Goal: Transaction & Acquisition: Purchase product/service

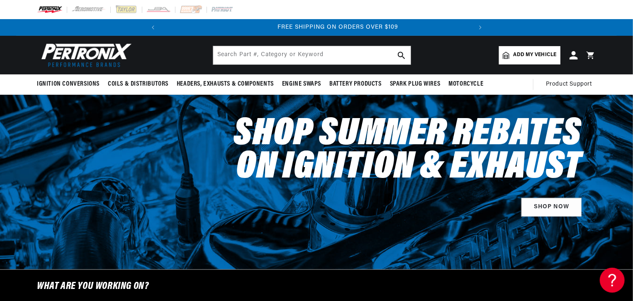
scroll to position [0, 310]
click at [304, 58] on input "text" at bounding box center [312, 55] width 198 height 18
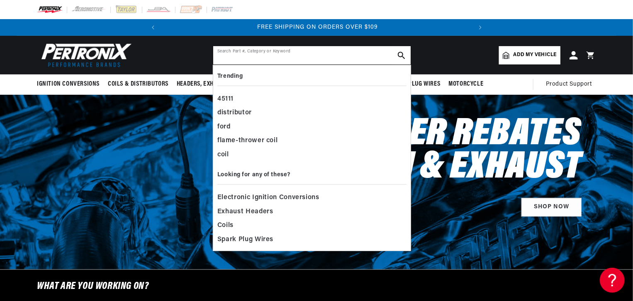
paste input "TRK-08-BL"
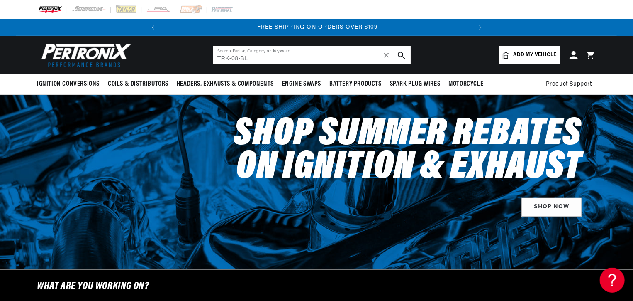
type input "TRK-08-BL"
click at [403, 51] on icon "search button" at bounding box center [401, 54] width 7 height 7
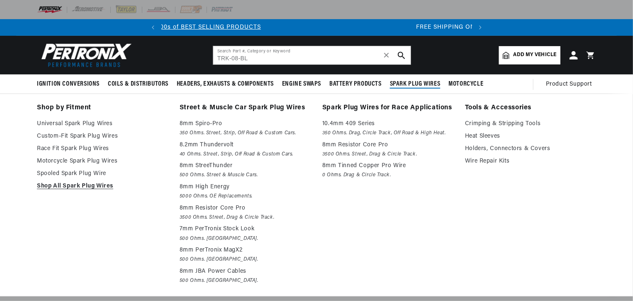
scroll to position [0, 310]
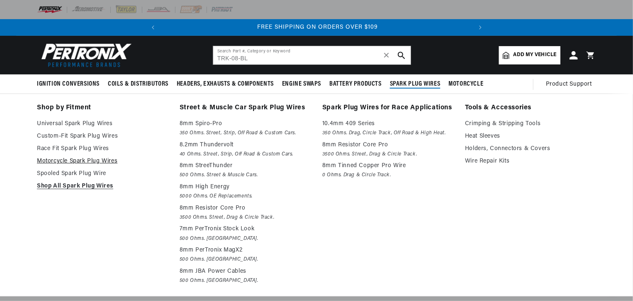
click at [63, 160] on link "Motorcycle Spark Plug Wires" at bounding box center [102, 161] width 131 height 10
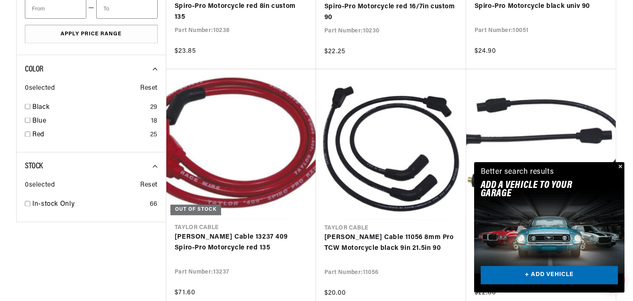
scroll to position [830, 0]
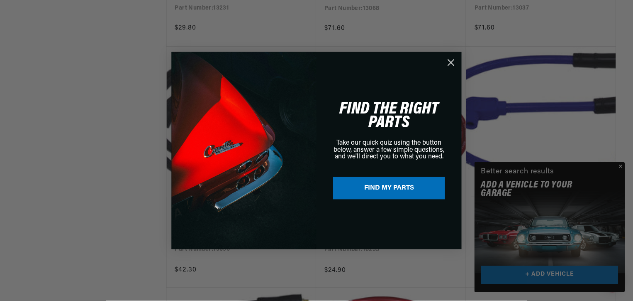
scroll to position [0, 310]
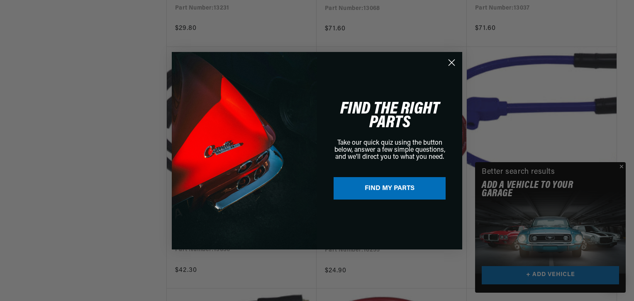
click at [452, 64] on circle "Close dialog" at bounding box center [452, 62] width 14 height 14
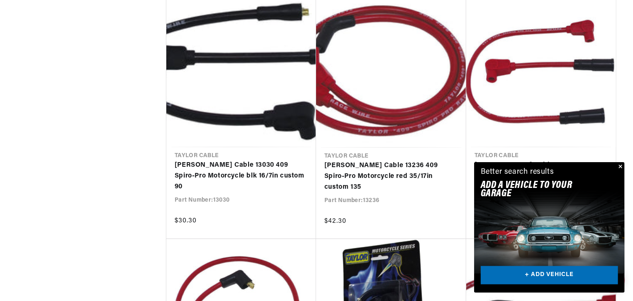
scroll to position [1868, 0]
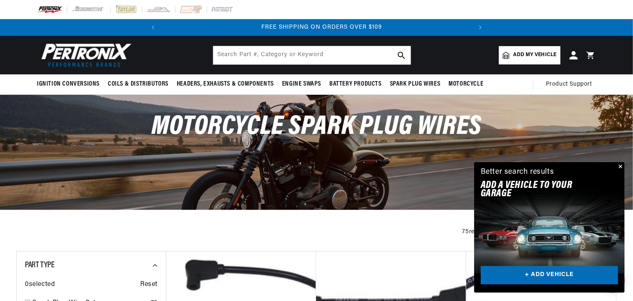
scroll to position [0, 310]
click at [298, 54] on input "text" at bounding box center [312, 55] width 198 height 18
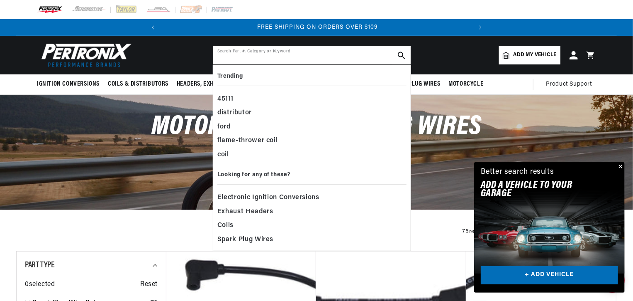
paste input "TRK-08-BL"
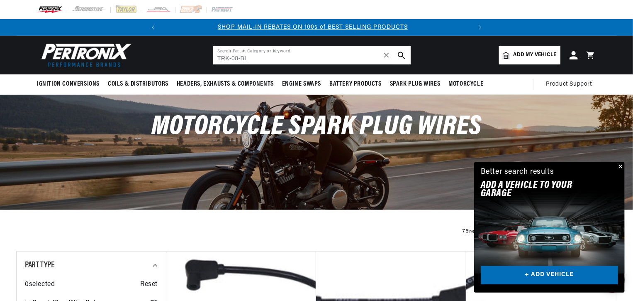
scroll to position [0, 0]
drag, startPoint x: 252, startPoint y: 58, endPoint x: 197, endPoint y: 62, distance: 55.8
click at [197, 62] on header "Ignition Conversions Back Ignition Conversions Shop by Feature" at bounding box center [316, 55] width 601 height 39
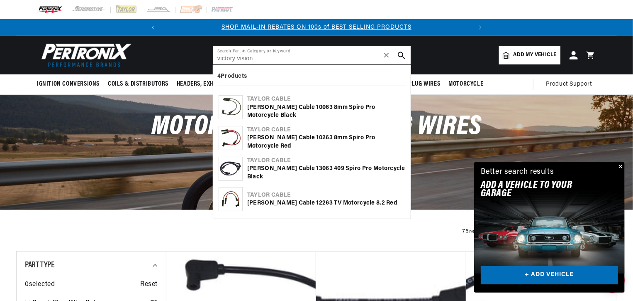
type input "victory vision"
click at [234, 105] on img at bounding box center [230, 106] width 23 height 23
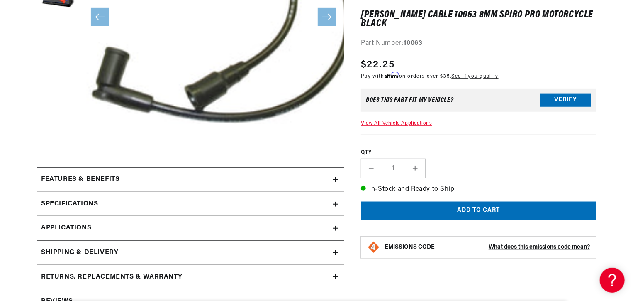
scroll to position [291, 0]
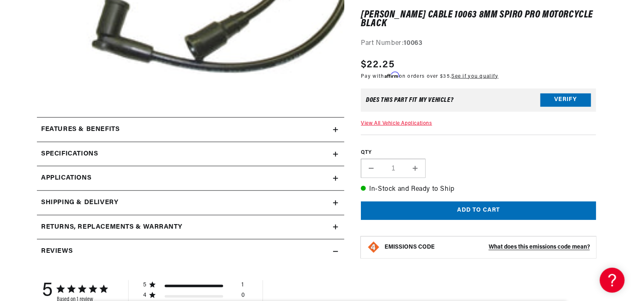
click at [333, 130] on div "Features & Benefits" at bounding box center [185, 129] width 296 height 11
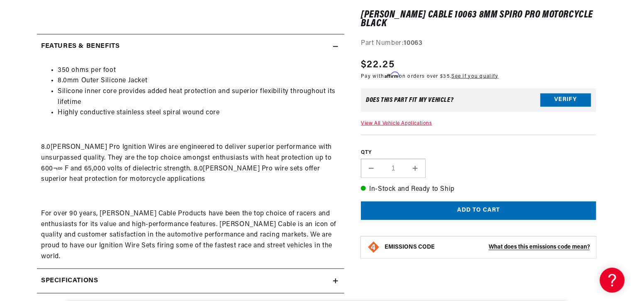
scroll to position [457, 0]
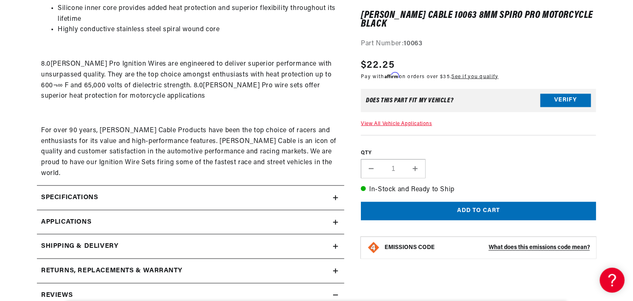
click at [337, 195] on icon at bounding box center [335, 197] width 5 height 5
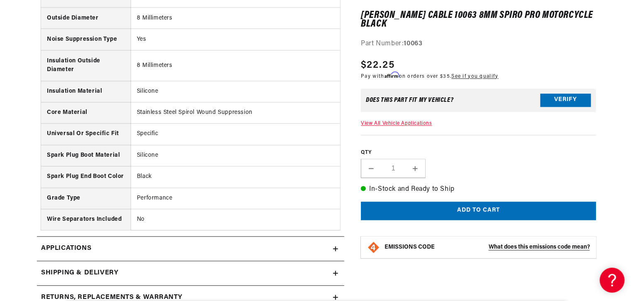
scroll to position [747, 0]
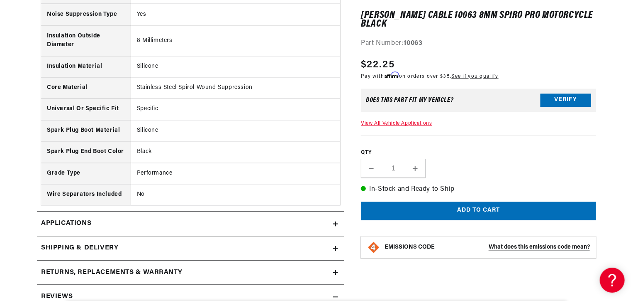
click at [333, 214] on link "Applications" at bounding box center [191, 224] width 308 height 24
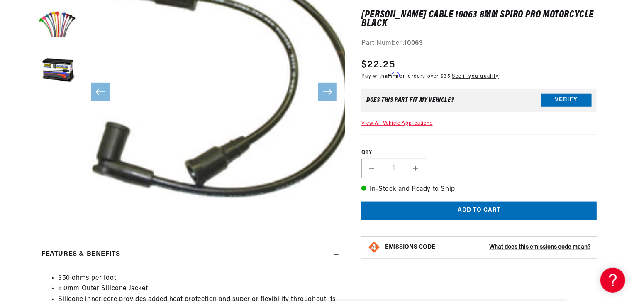
scroll to position [0, 310]
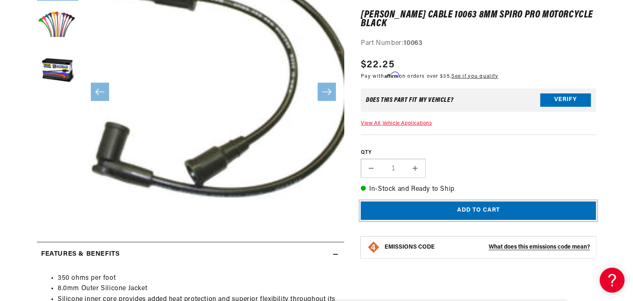
click at [508, 203] on button "Add to cart" at bounding box center [478, 210] width 235 height 19
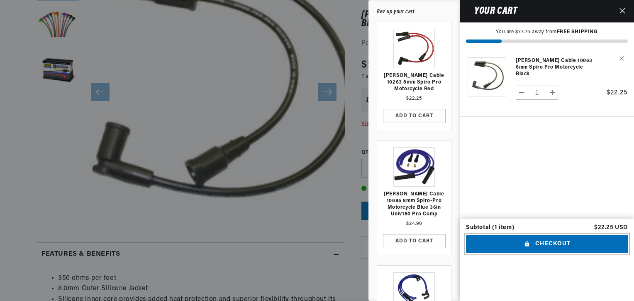
click at [560, 253] on button "Checkout" at bounding box center [547, 244] width 162 height 19
